Goal: Task Accomplishment & Management: Use online tool/utility

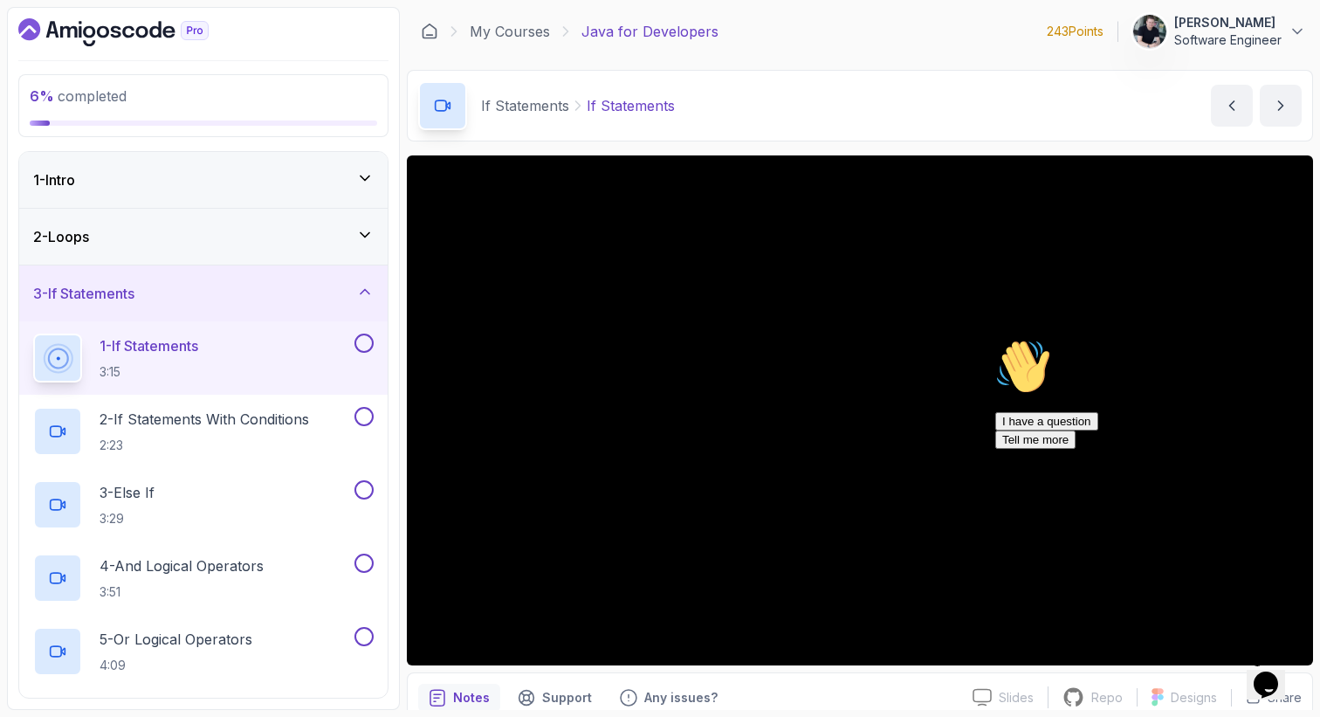
click at [995, 339] on icon "Chat attention grabber" at bounding box center [995, 339] width 0 height 0
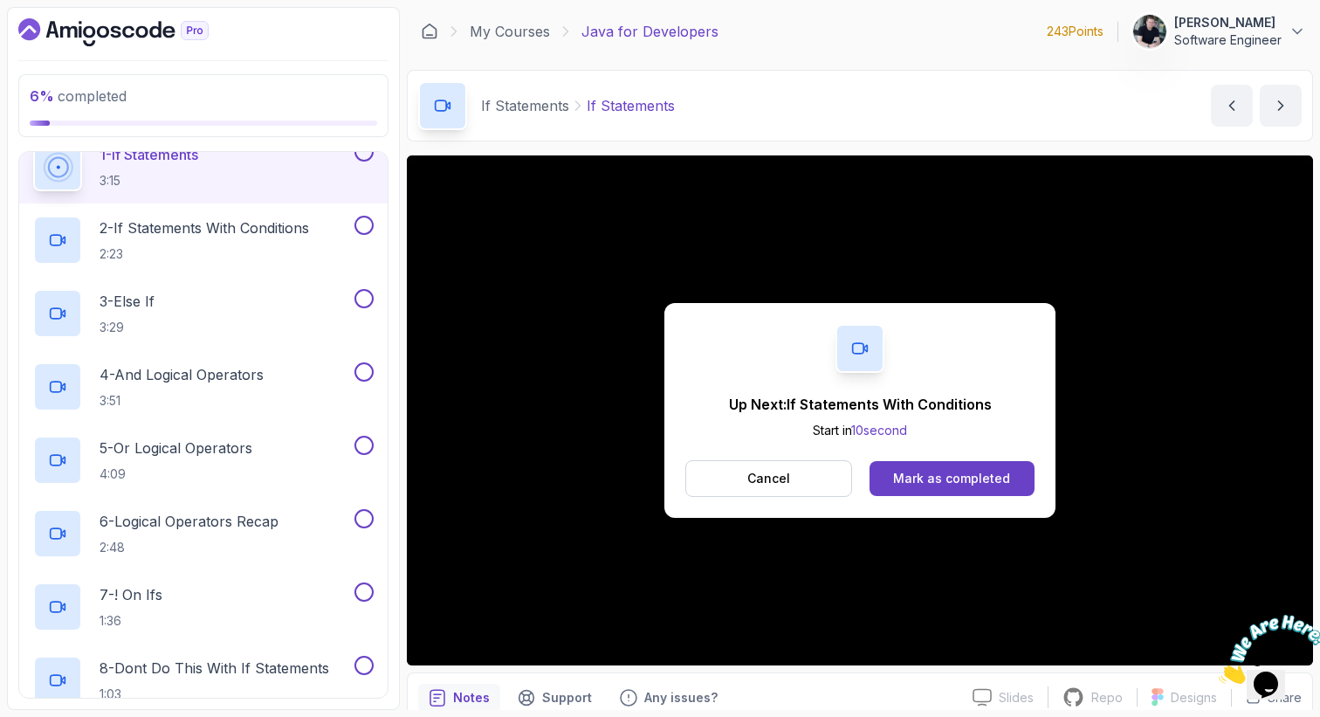
scroll to position [175, 0]
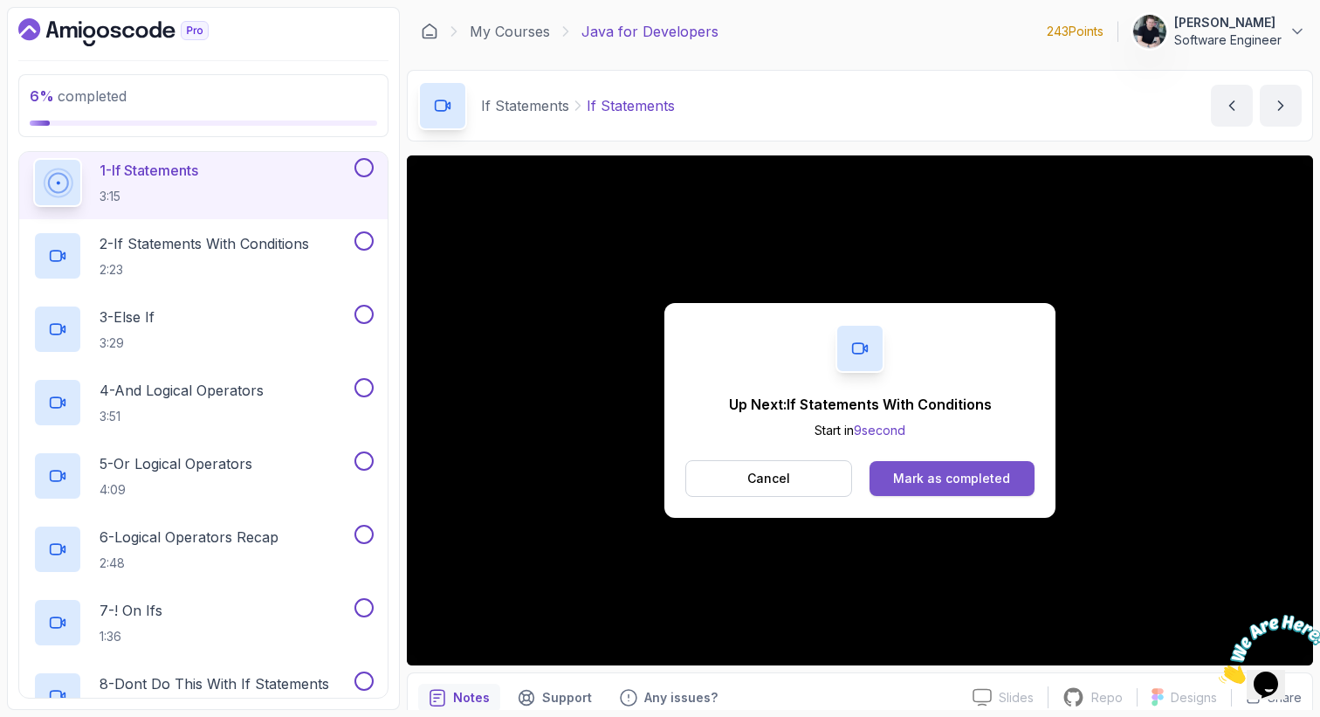
click at [904, 466] on button "Mark as completed" at bounding box center [951, 478] width 165 height 35
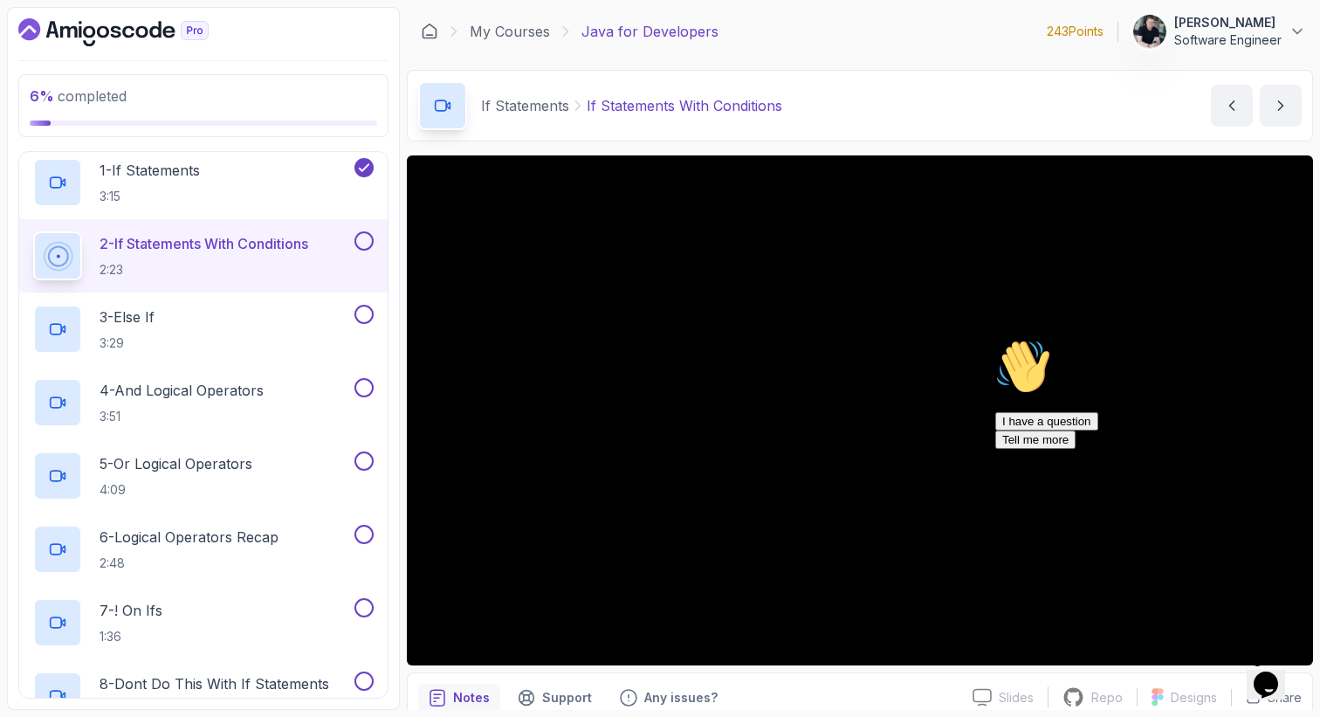
click at [995, 339] on icon "Chat attention grabber" at bounding box center [995, 339] width 0 height 0
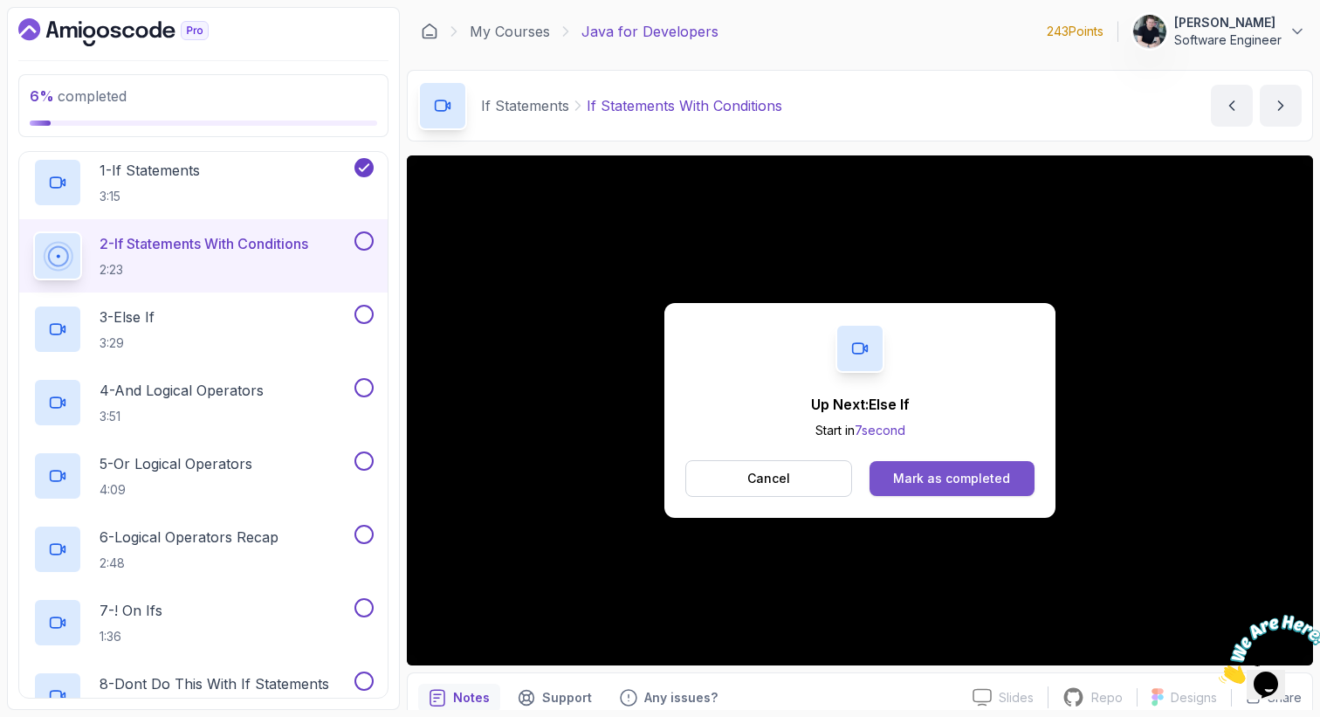
click at [956, 474] on div "Mark as completed" at bounding box center [951, 478] width 117 height 17
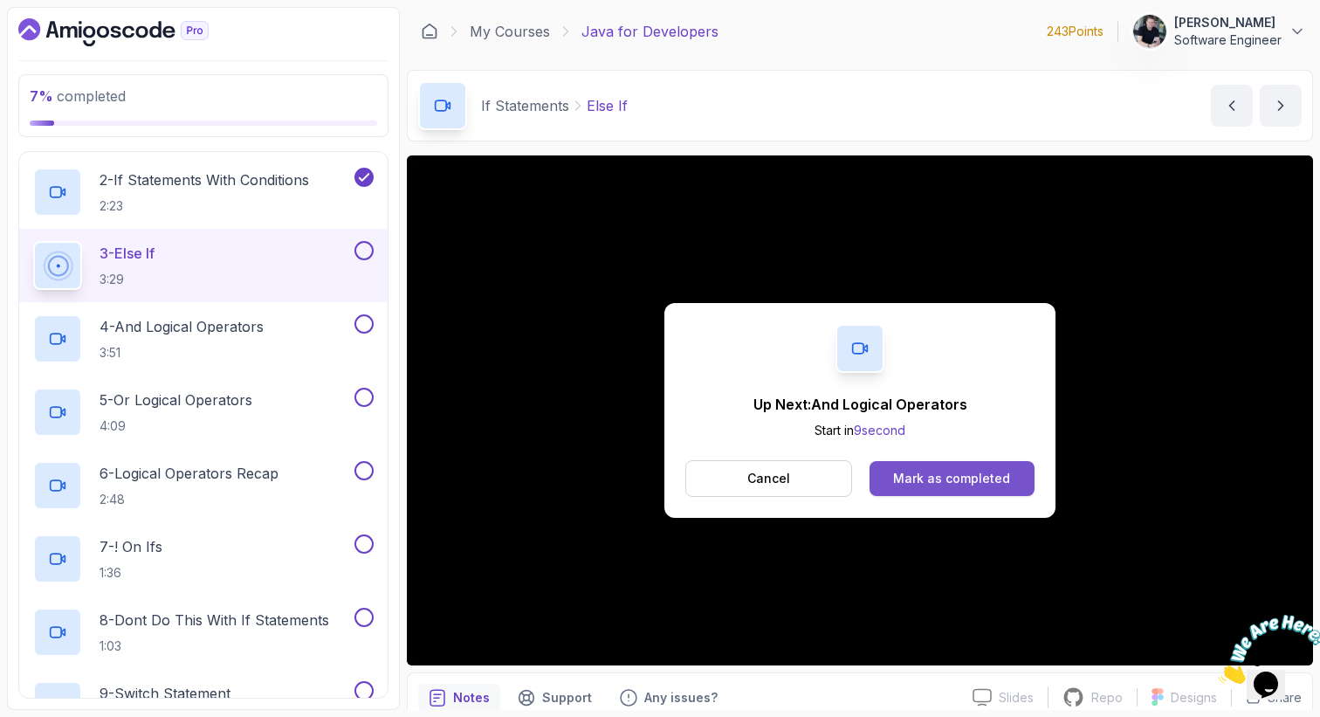
click at [929, 481] on div "Mark as completed" at bounding box center [951, 478] width 117 height 17
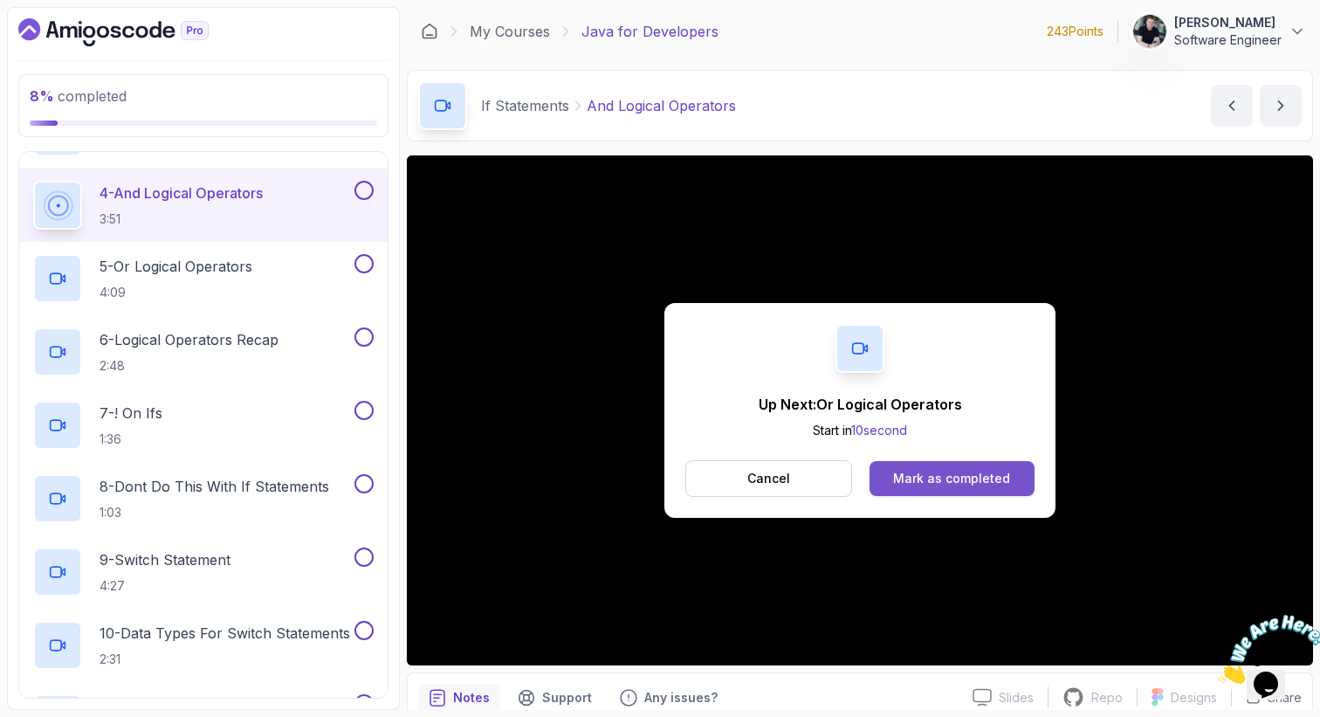
click at [888, 465] on button "Mark as completed" at bounding box center [951, 478] width 165 height 35
